Goal: Task Accomplishment & Management: Manage account settings

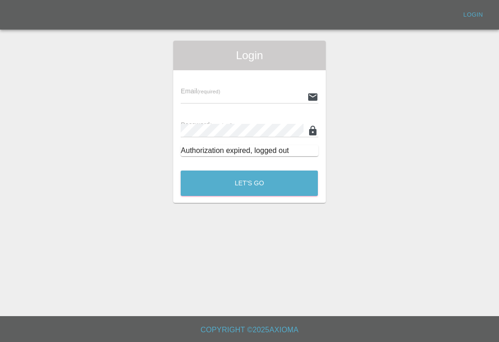
click at [256, 93] on input "text" at bounding box center [242, 96] width 122 height 13
type input "[EMAIL_ADDRESS][DOMAIN_NAME]"
click at [249, 183] on button "Let's Go" at bounding box center [249, 182] width 137 height 25
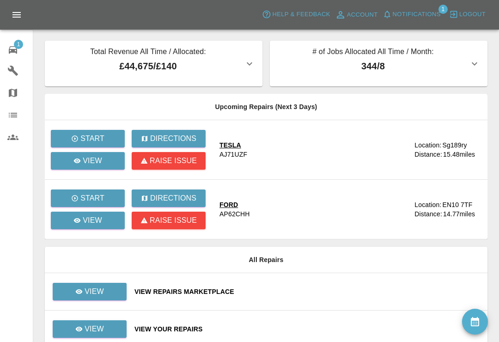
click at [393, 21] on button "Notifications" at bounding box center [411, 14] width 63 height 14
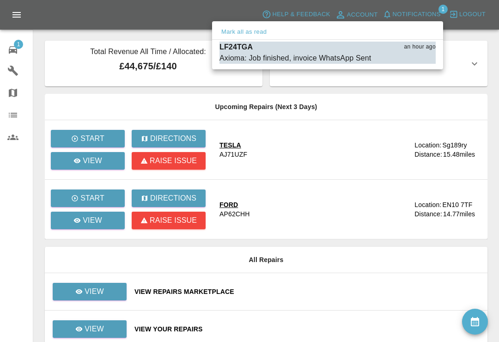
click at [423, 61] on button "Mark as read" at bounding box center [415, 58] width 41 height 11
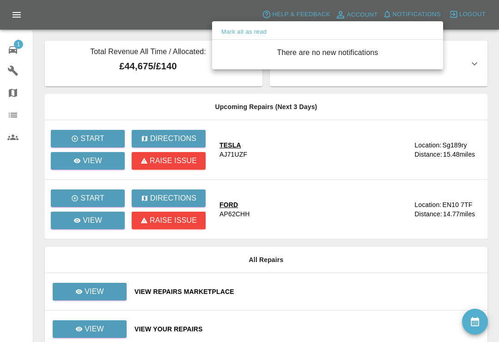
click at [103, 223] on div at bounding box center [249, 171] width 499 height 342
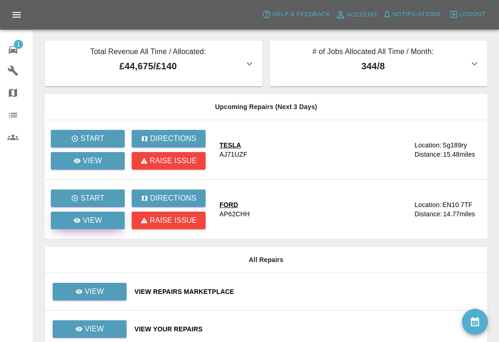
click at [110, 218] on link "View" at bounding box center [88, 220] width 74 height 18
